Goal: Task Accomplishment & Management: Use online tool/utility

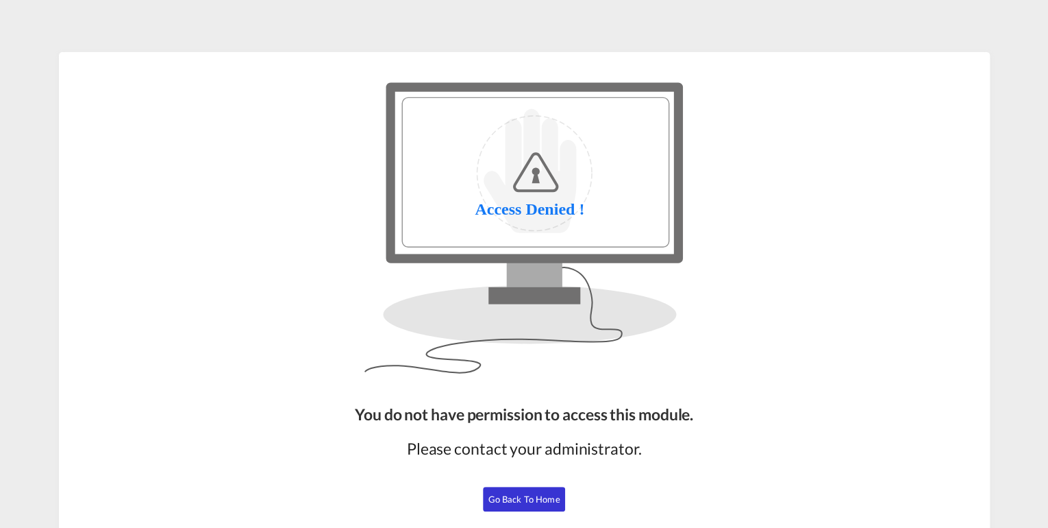
click at [515, 501] on span "Go Back to Home" at bounding box center [525, 498] width 72 height 11
